Goal: Task Accomplishment & Management: Complete application form

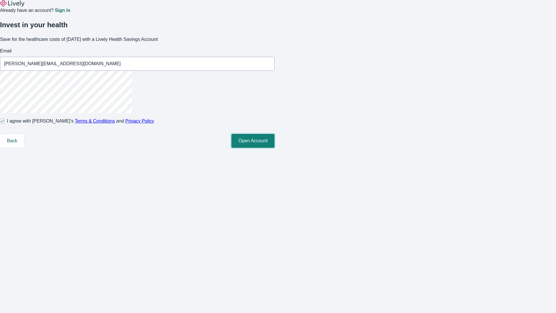
click at [274, 148] on button "Open Account" at bounding box center [252, 141] width 43 height 14
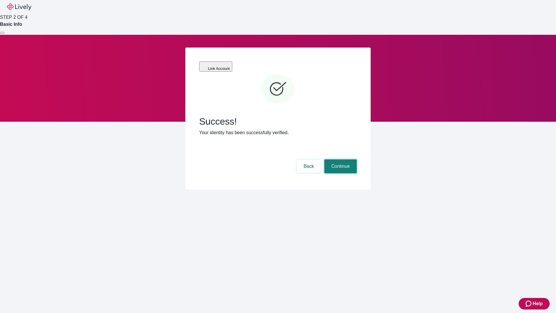
click at [340, 159] on button "Continue" at bounding box center [340, 166] width 32 height 14
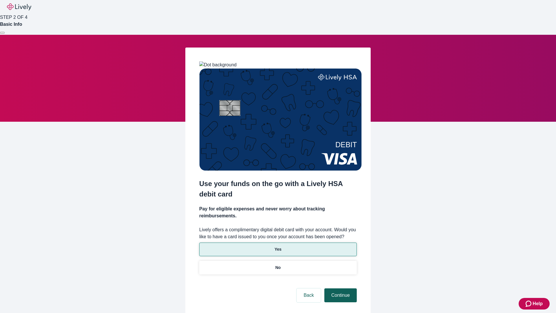
click at [278, 246] on p "Yes" at bounding box center [277, 249] width 7 height 6
click at [340, 288] on button "Continue" at bounding box center [340, 295] width 32 height 14
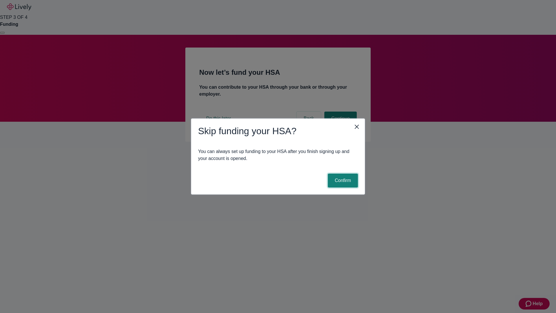
click at [342, 180] on button "Confirm" at bounding box center [343, 180] width 30 height 14
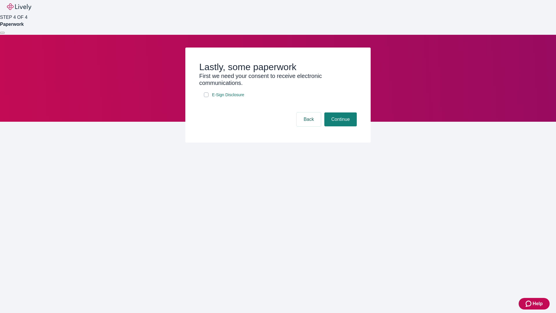
click at [206, 97] on input "E-Sign Disclosure" at bounding box center [206, 94] width 5 height 5
checkbox input "true"
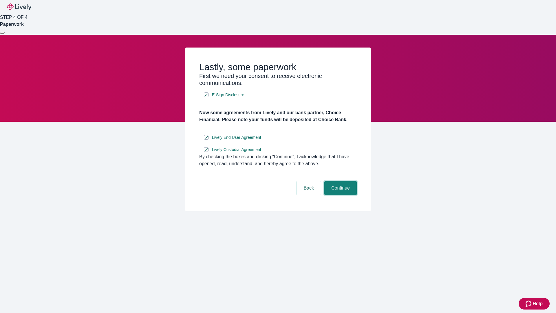
click at [340, 195] on button "Continue" at bounding box center [340, 188] width 32 height 14
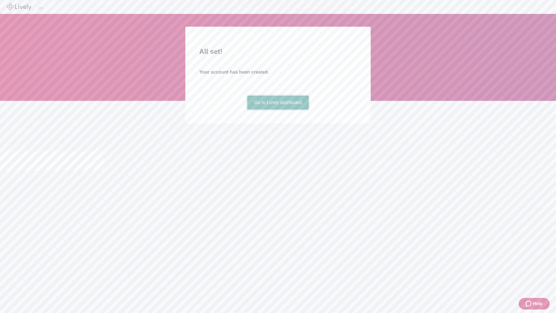
click at [278, 109] on link "Go to Lively dashboard" at bounding box center [278, 103] width 62 height 14
